Goal: Entertainment & Leisure: Consume media (video, audio)

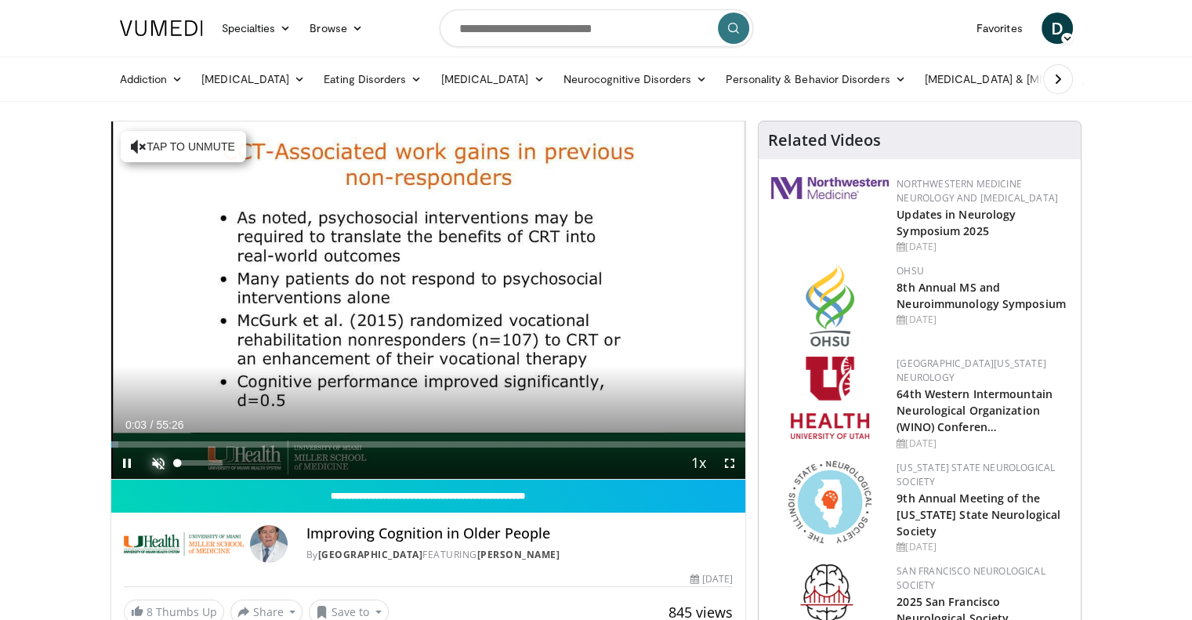
click at [156, 467] on span "Video Player" at bounding box center [158, 463] width 31 height 31
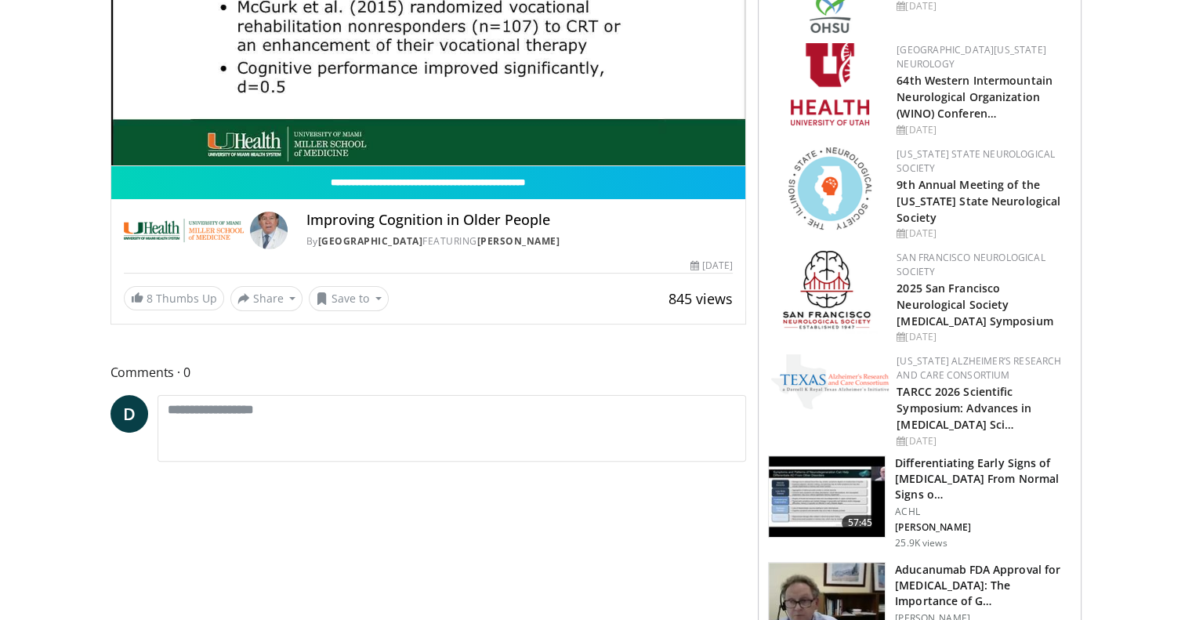
scroll to position [130, 0]
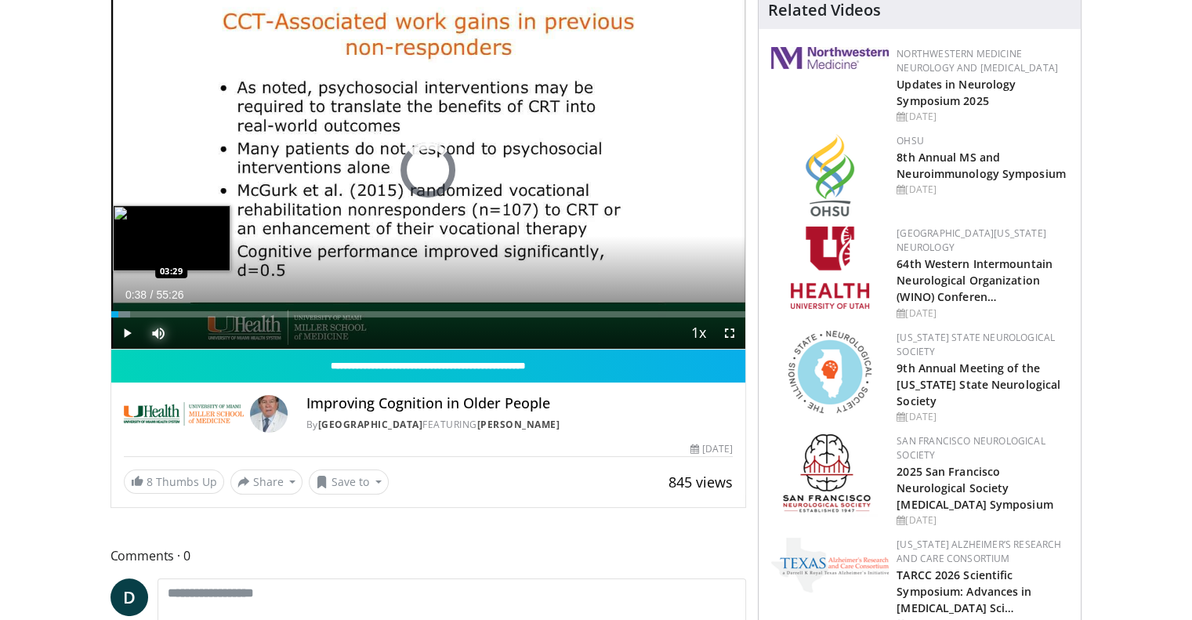
click at [150, 315] on div "Loaded : 2.98% 00:39 03:29" at bounding box center [428, 314] width 635 height 6
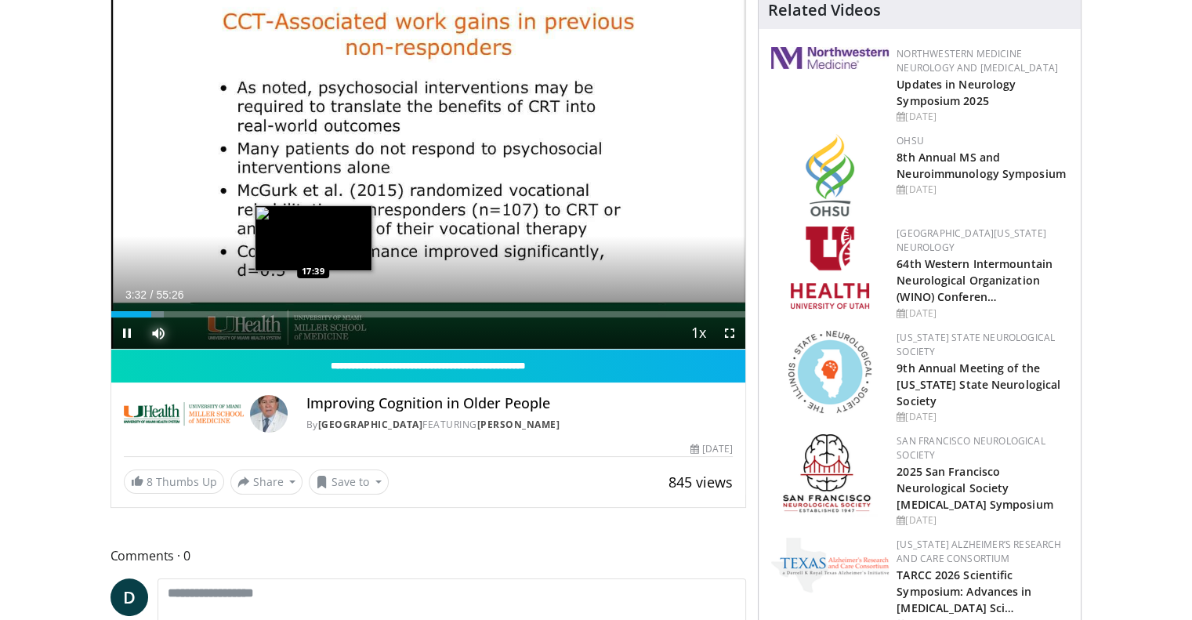
click at [313, 311] on div "Loaded : 8.35% 03:32 17:39" at bounding box center [428, 314] width 635 height 6
